Goal: Task Accomplishment & Management: Use online tool/utility

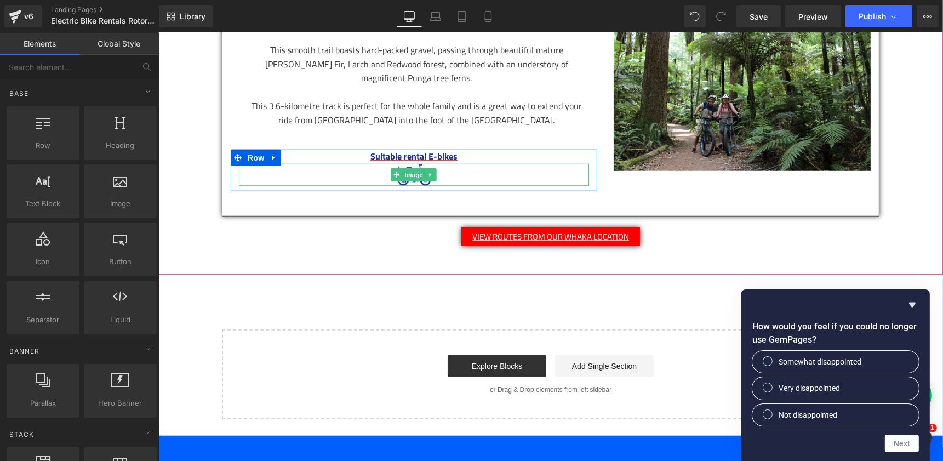
scroll to position [1032, 0]
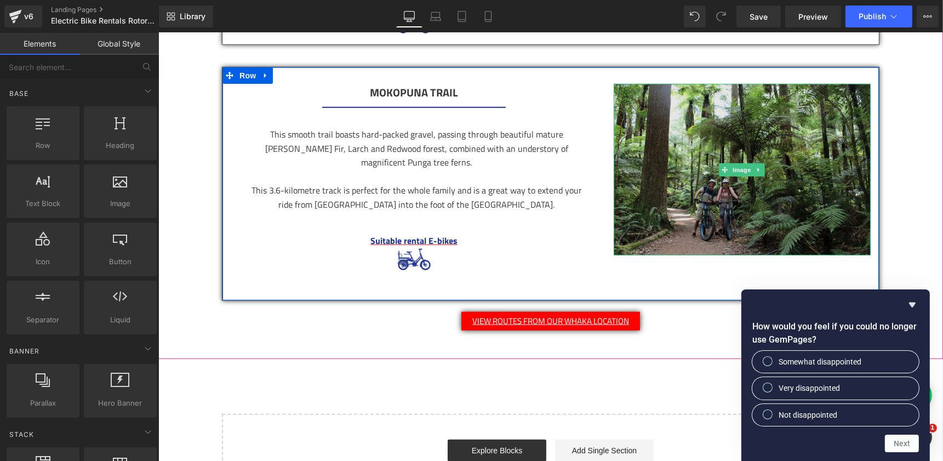
click at [657, 173] on img at bounding box center [741, 169] width 257 height 171
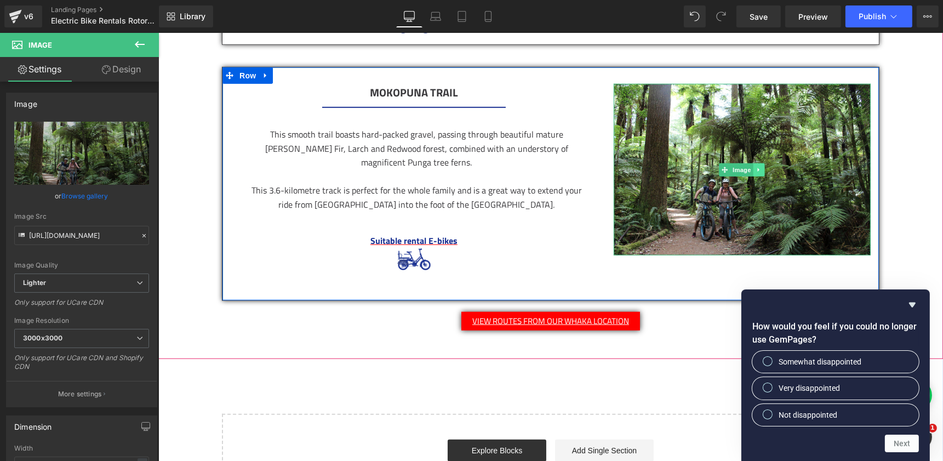
click at [759, 166] on icon at bounding box center [758, 169] width 6 height 7
click at [739, 166] on icon at bounding box center [741, 169] width 6 height 6
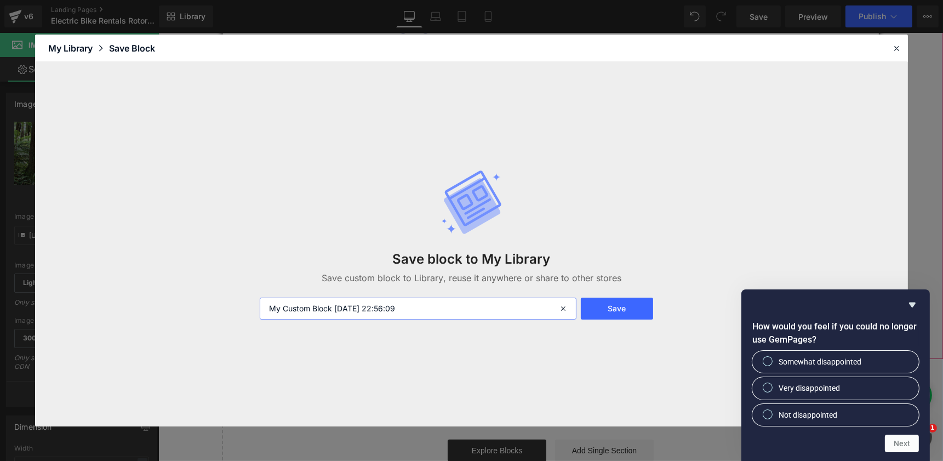
click at [436, 309] on input "My Custom Block [DATE] 22:56:09" at bounding box center [418, 308] width 316 height 22
click at [893, 47] on icon at bounding box center [896, 48] width 10 height 10
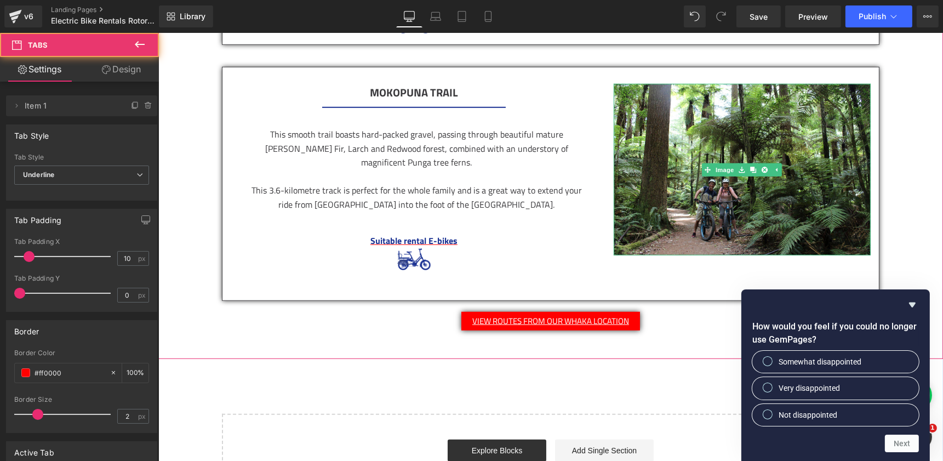
click at [910, 308] on icon "Hide survey" at bounding box center [911, 304] width 13 height 13
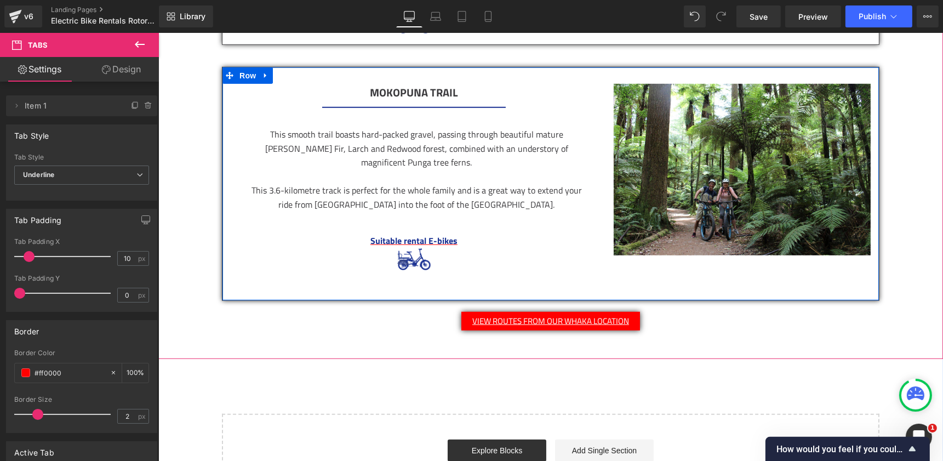
scroll to position [1010, 0]
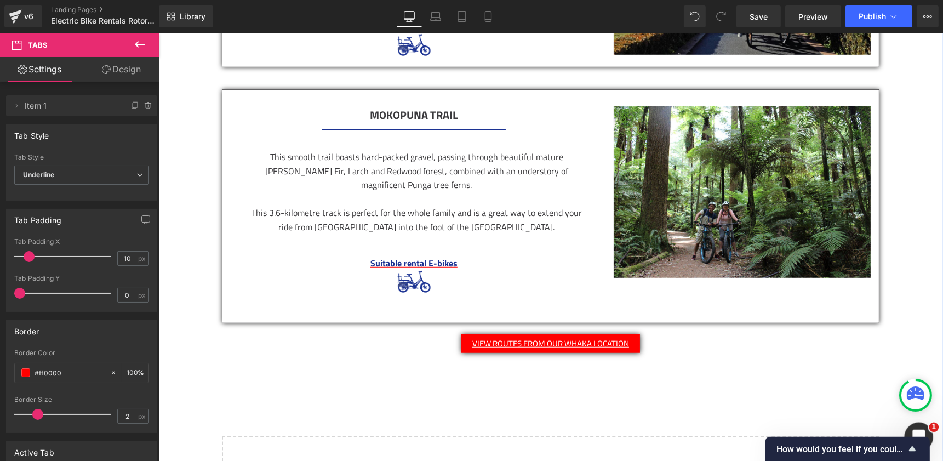
click at [914, 426] on div "Open Intercom Messenger" at bounding box center [917, 435] width 36 height 36
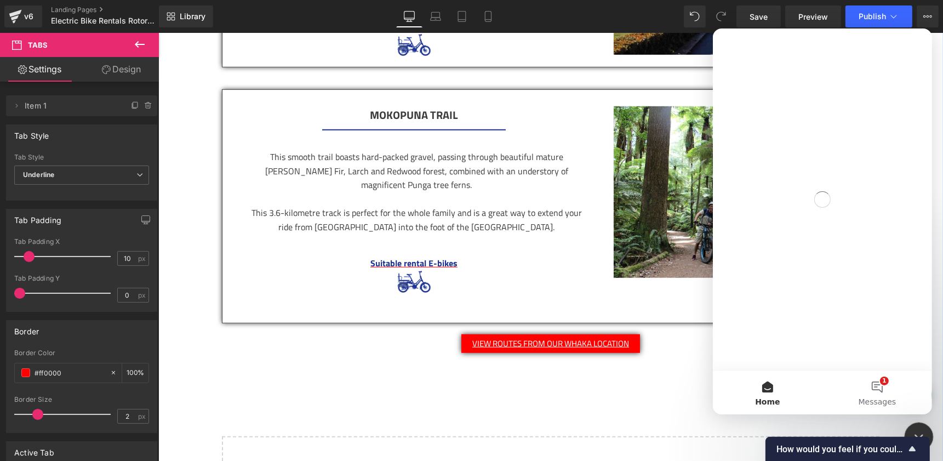
scroll to position [0, 0]
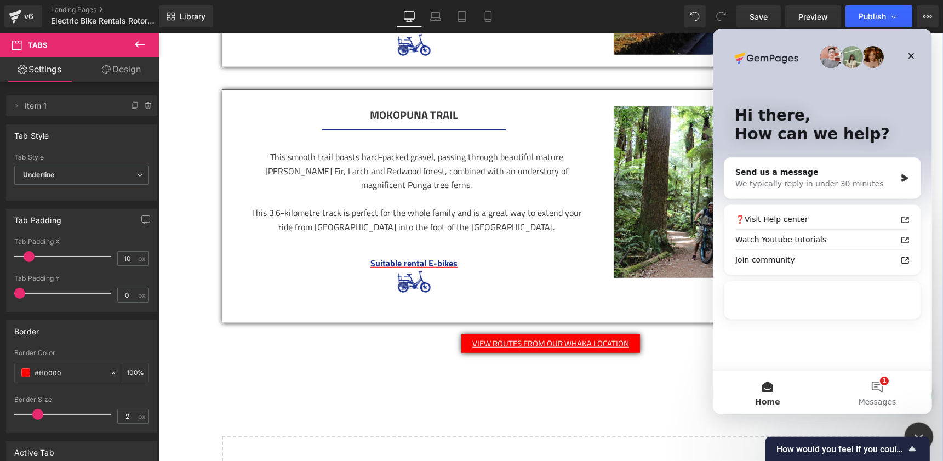
click at [916, 430] on icon "Close Intercom Messenger" at bounding box center [916, 434] width 13 height 13
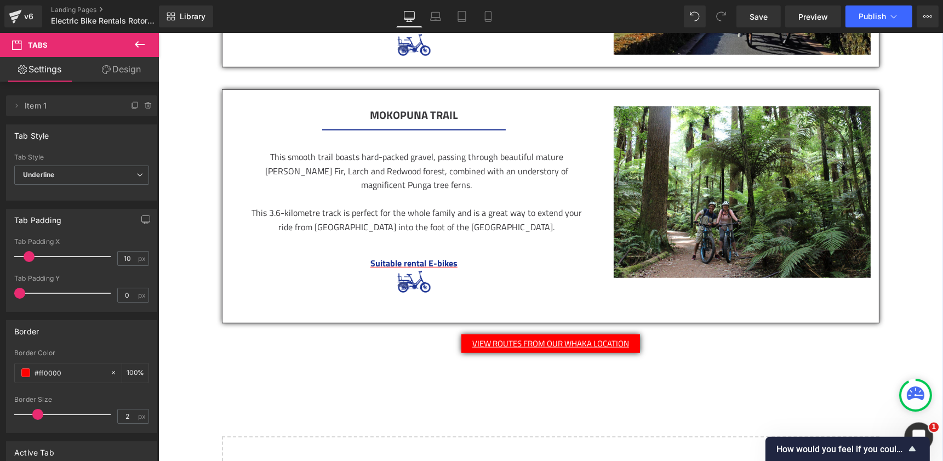
click at [916, 430] on icon "Open Intercom Messenger" at bounding box center [917, 435] width 18 height 18
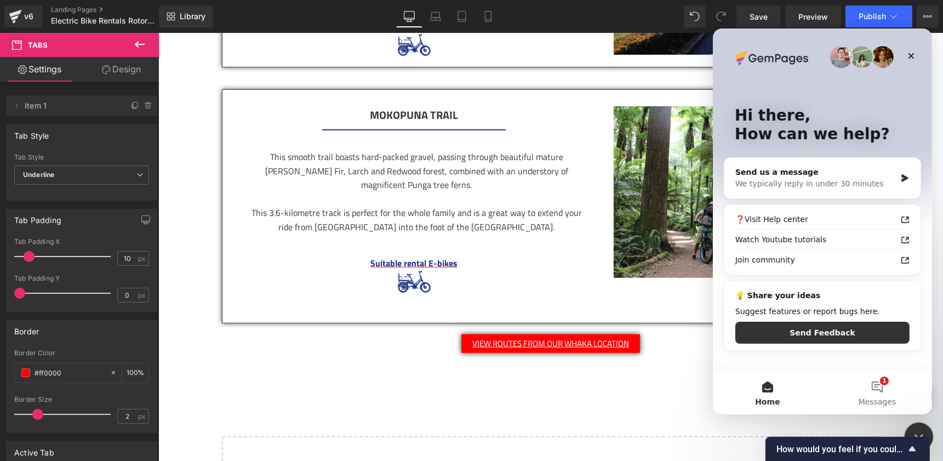
click at [916, 430] on icon "Close Intercom Messenger" at bounding box center [916, 434] width 13 height 13
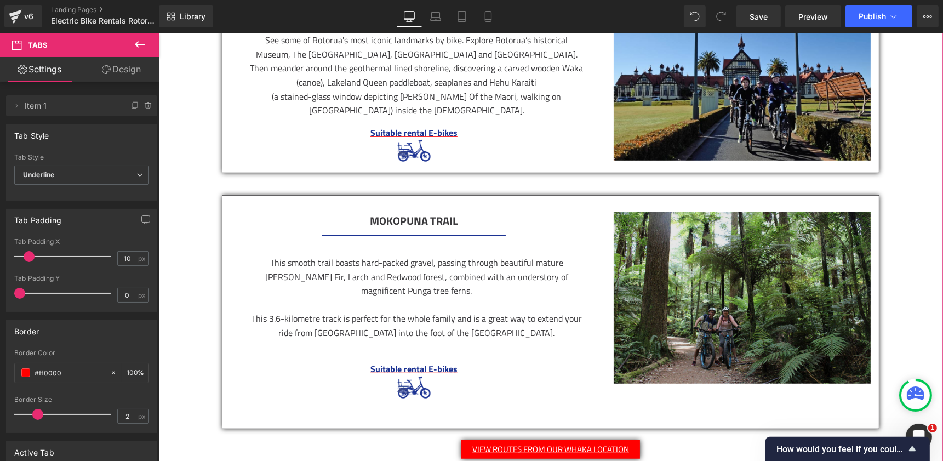
scroll to position [913, 0]
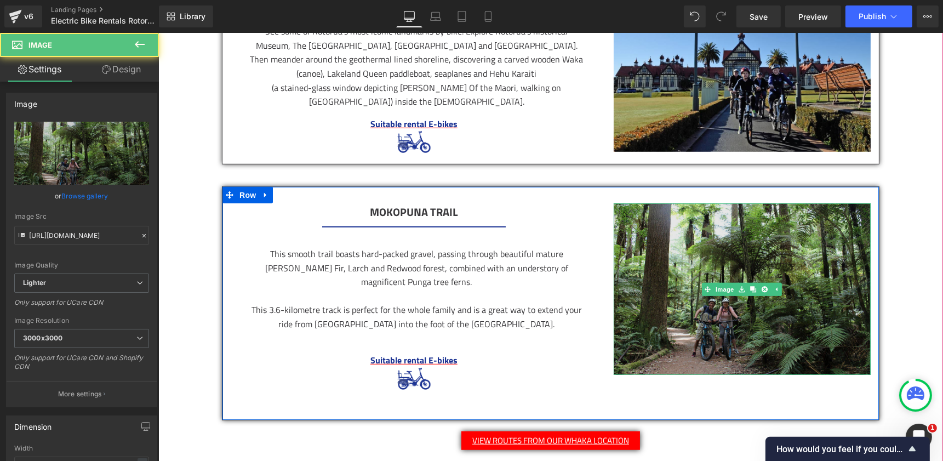
click at [797, 323] on img at bounding box center [741, 288] width 257 height 171
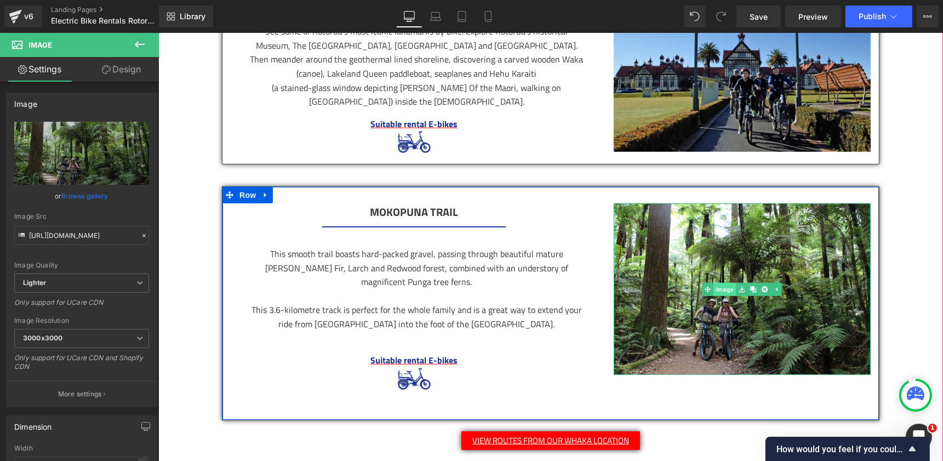
click at [726, 283] on link "Image" at bounding box center [719, 289] width 34 height 13
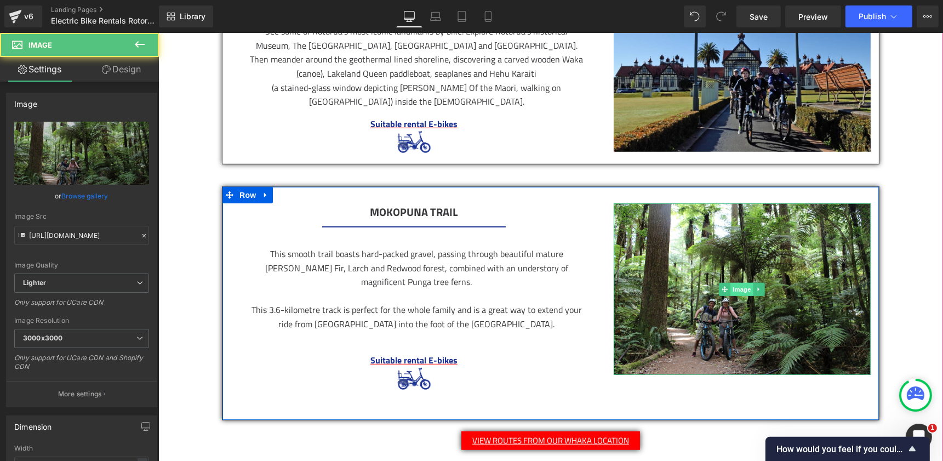
click at [733, 283] on span "Image" at bounding box center [741, 289] width 23 height 13
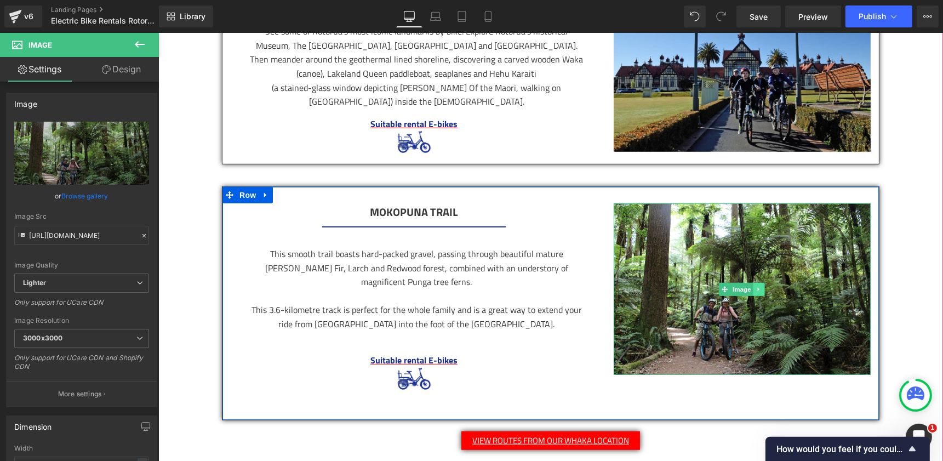
click at [755, 286] on icon at bounding box center [758, 289] width 6 height 7
click at [743, 283] on link at bounding box center [742, 289] width 12 height 13
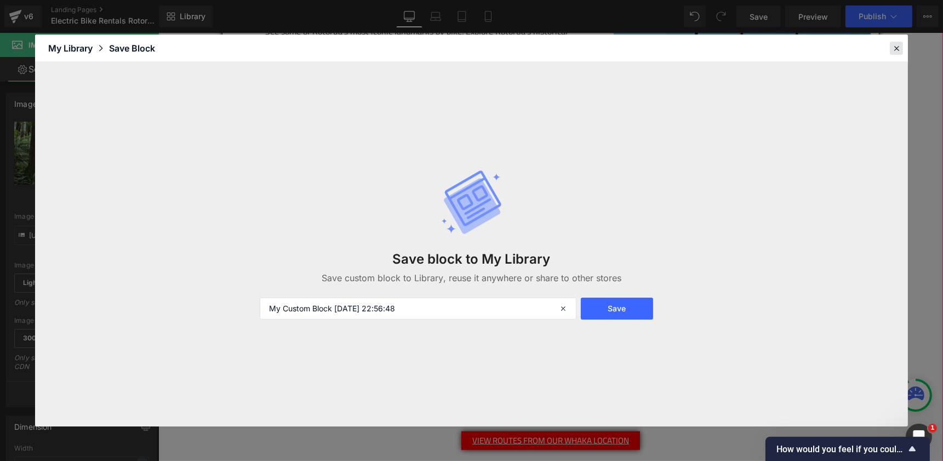
click at [892, 50] on icon at bounding box center [896, 48] width 10 height 10
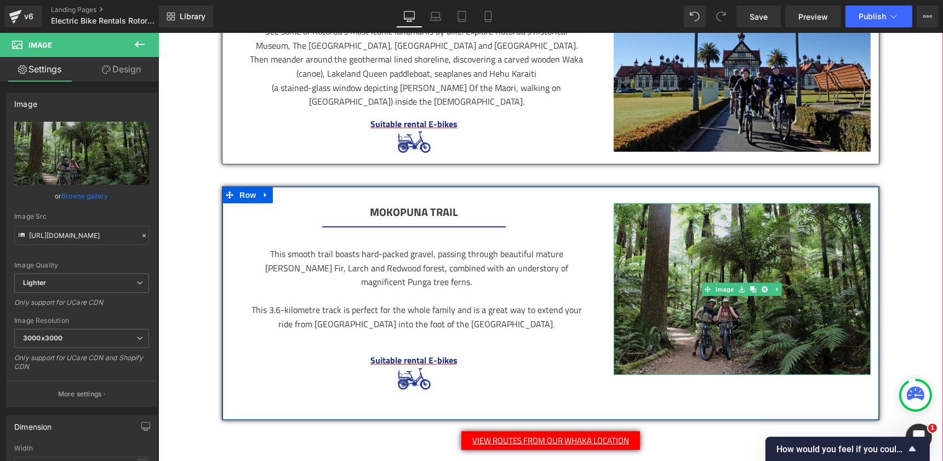
click at [754, 300] on img at bounding box center [741, 288] width 257 height 171
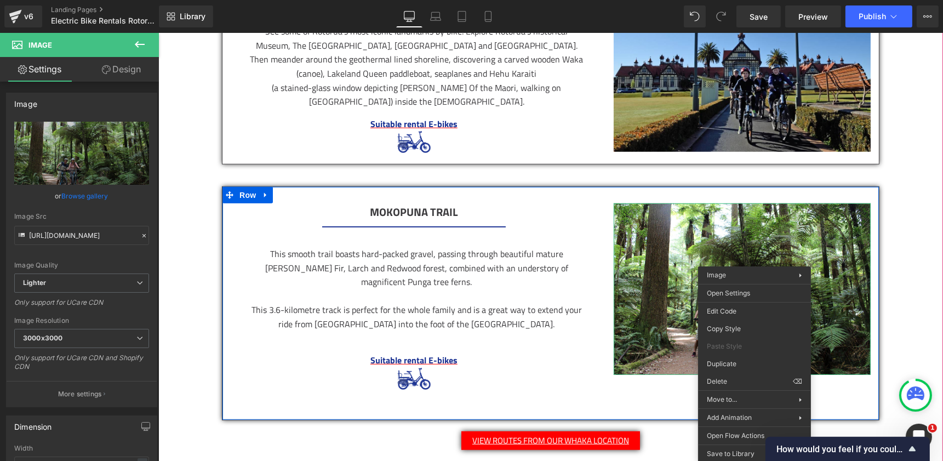
click at [590, 390] on div "Mokopuna Trail Heading Separator This smooth trail boasts hard-packed gravel, p…" at bounding box center [549, 302] width 657 height 233
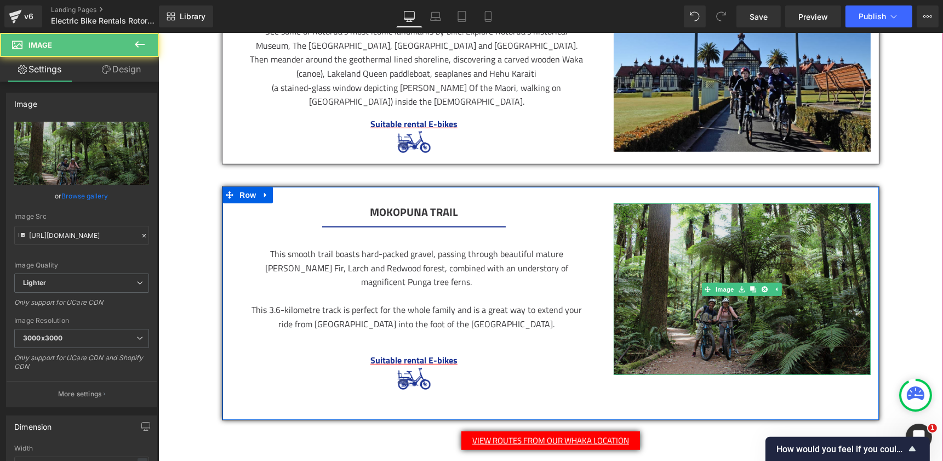
click at [750, 228] on img at bounding box center [741, 288] width 257 height 171
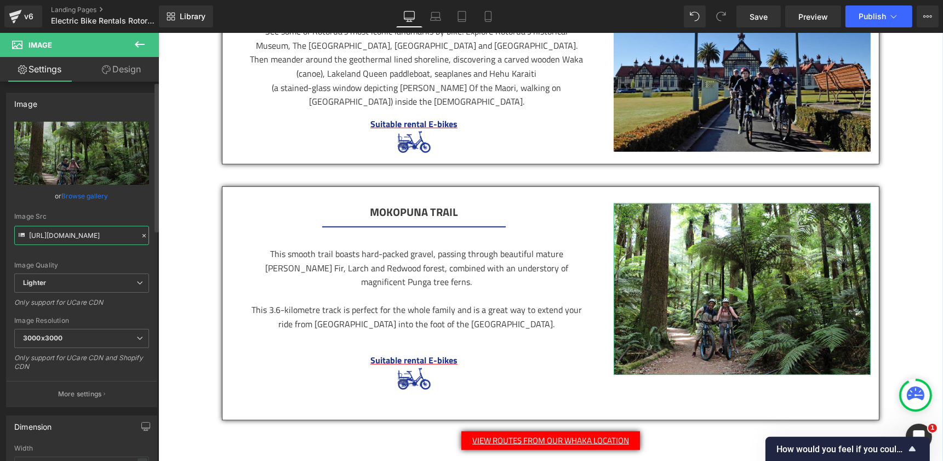
click at [84, 232] on input "[URL][DOMAIN_NAME]" at bounding box center [81, 235] width 135 height 19
click at [63, 235] on input "[URL][DOMAIN_NAME]" at bounding box center [81, 235] width 135 height 19
drag, startPoint x: 63, startPoint y: 235, endPoint x: 1, endPoint y: 234, distance: 61.9
click at [1, 234] on div "Image [URL][DOMAIN_NAME] Replace Image Upload image or Browse gallery Image Src…" at bounding box center [82, 245] width 164 height 323
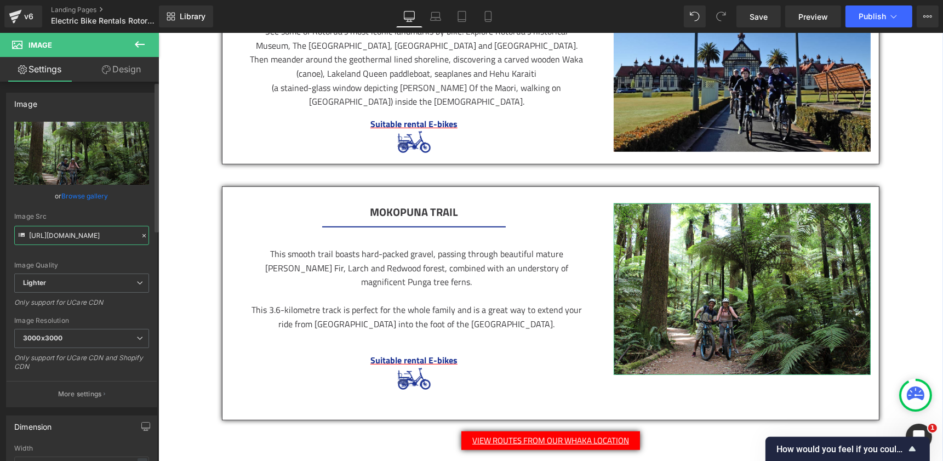
click at [35, 232] on input "[URL][DOMAIN_NAME]" at bounding box center [81, 235] width 135 height 19
drag, startPoint x: 192, startPoint y: 265, endPoint x: 170, endPoint y: 240, distance: 33.3
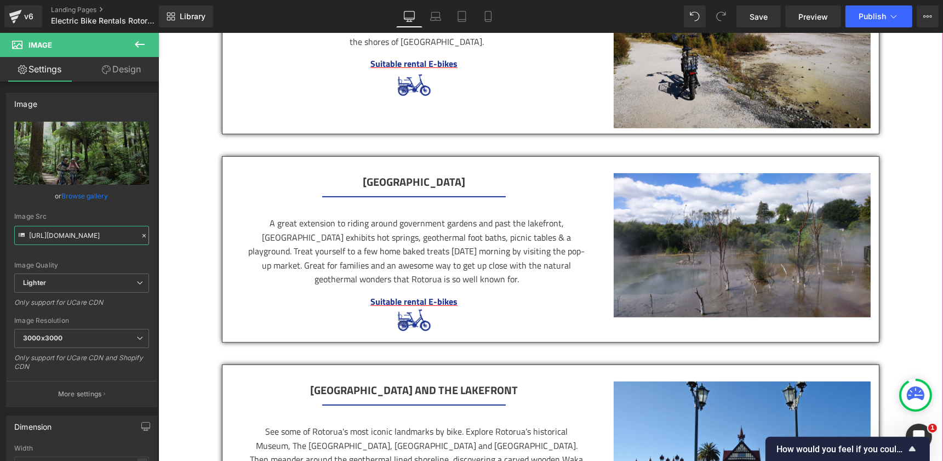
scroll to position [642, 0]
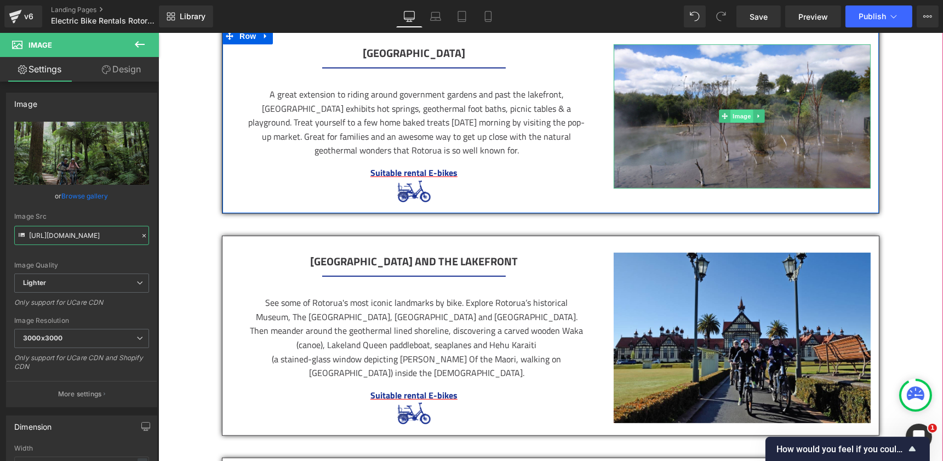
click at [743, 111] on span "Image" at bounding box center [741, 116] width 23 height 13
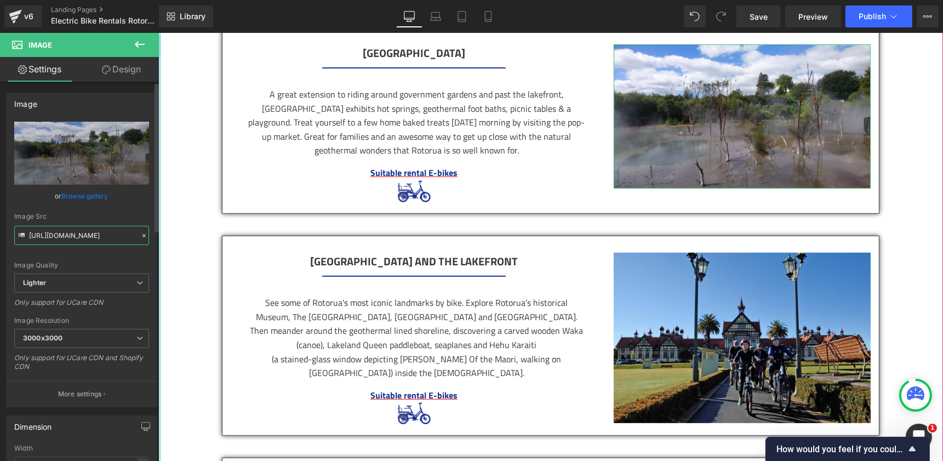
click at [94, 239] on input "[URL][DOMAIN_NAME]" at bounding box center [81, 235] width 135 height 19
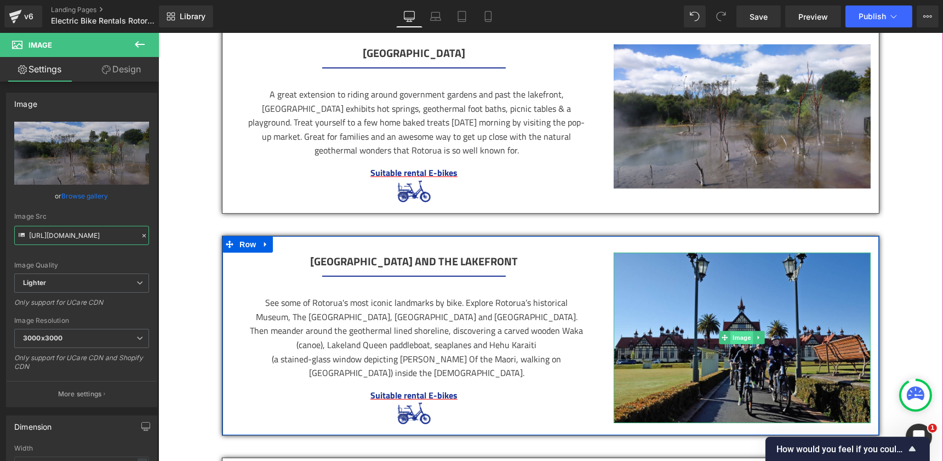
click at [737, 333] on span "Image" at bounding box center [741, 337] width 23 height 13
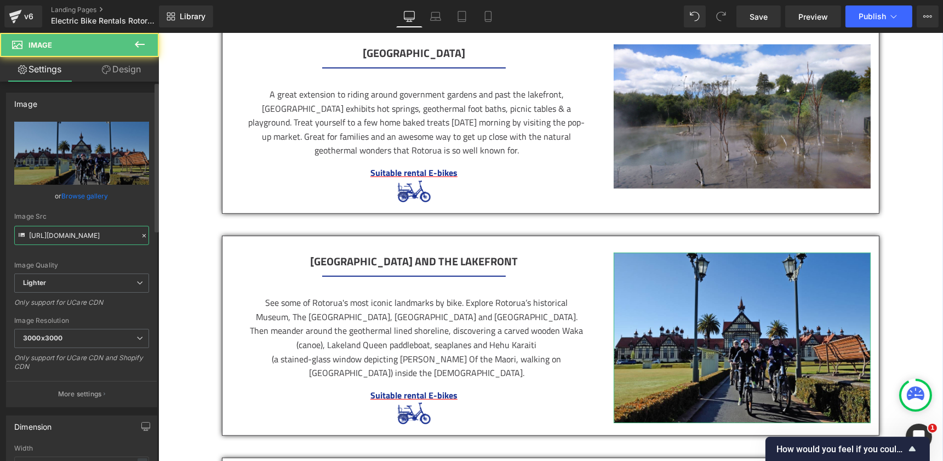
click at [91, 235] on input "[URL][DOMAIN_NAME]" at bounding box center [81, 235] width 135 height 19
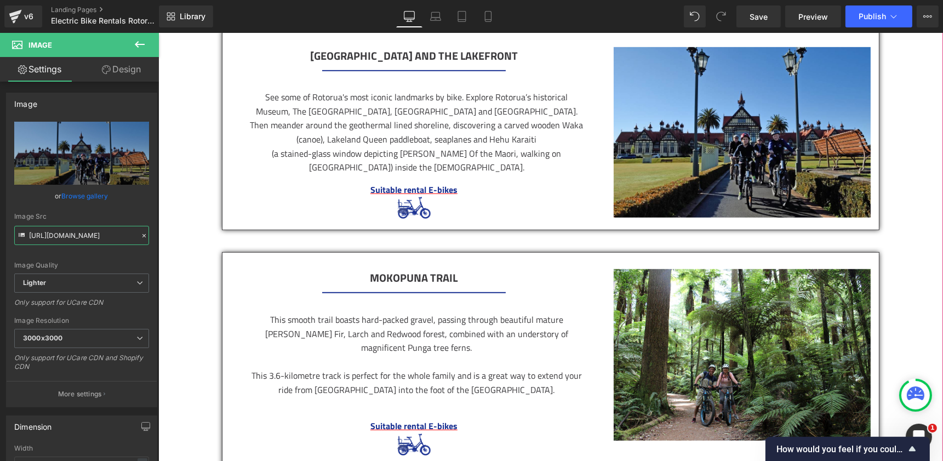
scroll to position [926, 0]
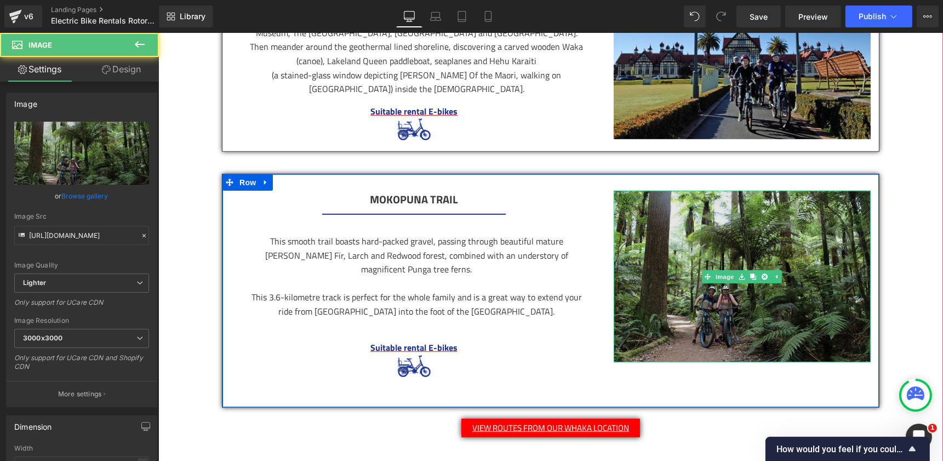
click at [737, 258] on img at bounding box center [741, 276] width 257 height 171
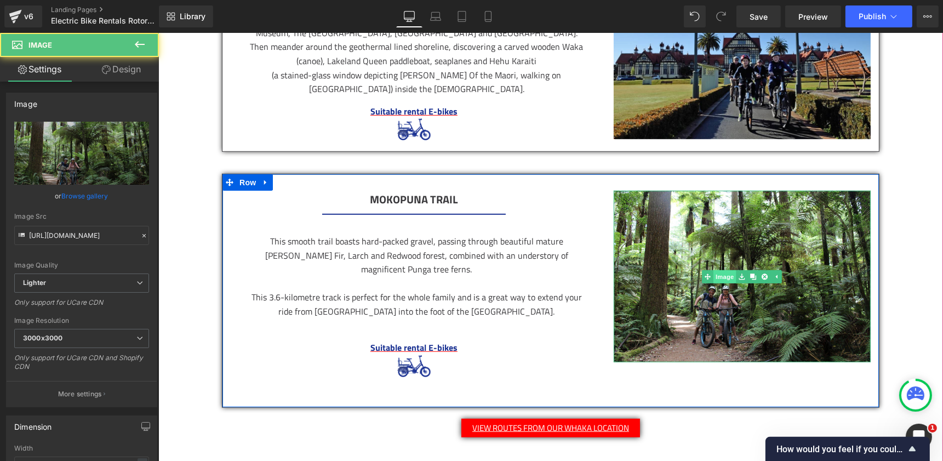
click at [721, 270] on link "Image" at bounding box center [719, 276] width 34 height 13
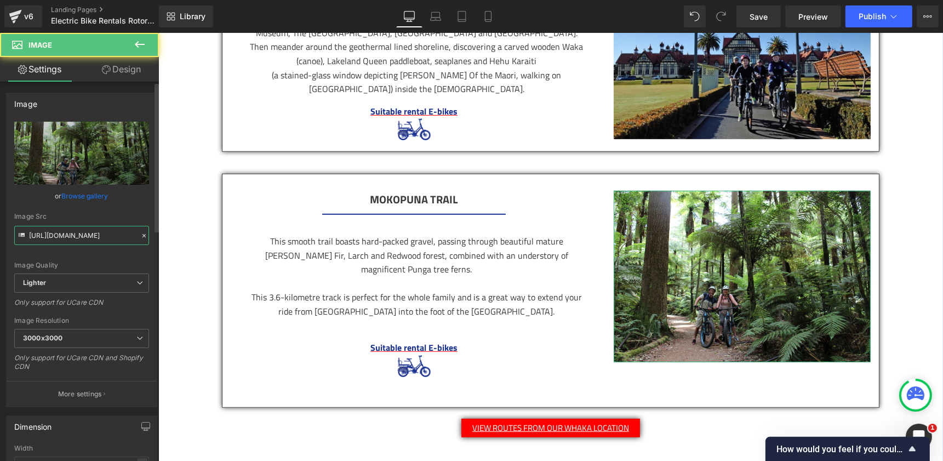
click at [114, 234] on input "[URL][DOMAIN_NAME]" at bounding box center [81, 235] width 135 height 19
